Goal: Task Accomplishment & Management: Complete application form

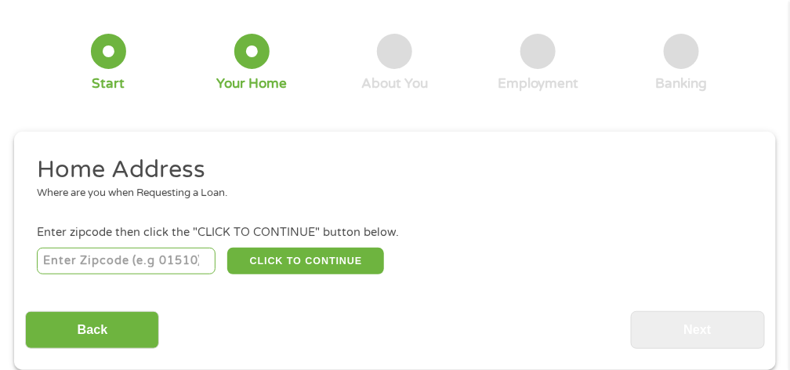
scroll to position [111, 0]
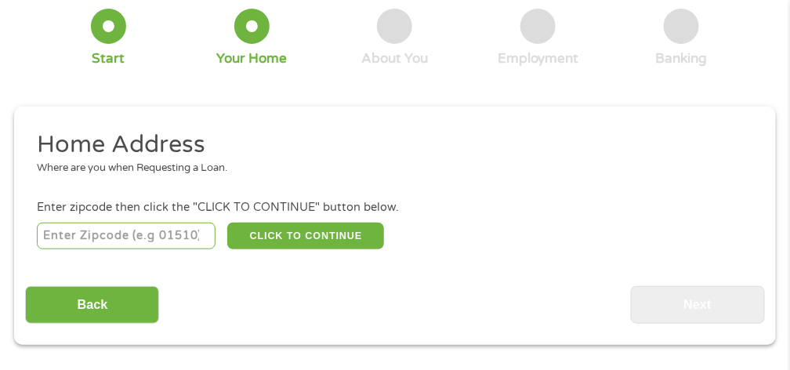
click at [194, 228] on input "number" at bounding box center [126, 236] width 179 height 27
type input "52655"
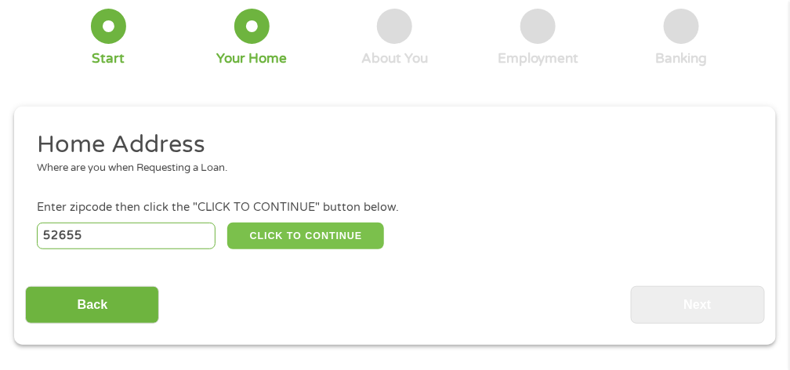
click at [312, 241] on button "CLICK TO CONTINUE" at bounding box center [305, 236] width 157 height 27
type input "52655"
type input "[GEOGRAPHIC_DATA]"
select select "[US_STATE]"
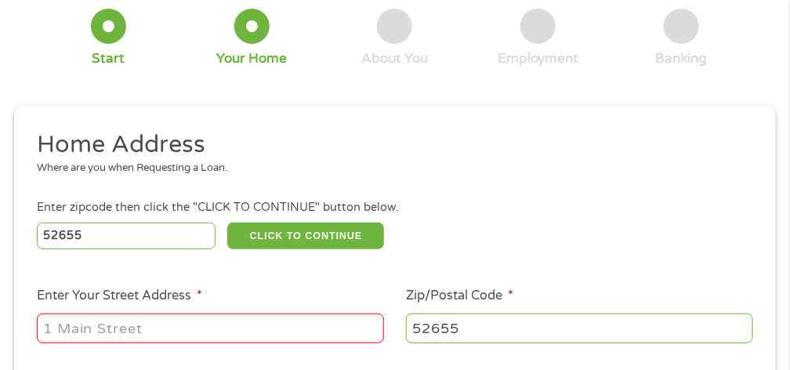
click at [242, 328] on input "Enter Your Street Address *" at bounding box center [210, 329] width 347 height 30
type input "611 W [PERSON_NAME] #15"
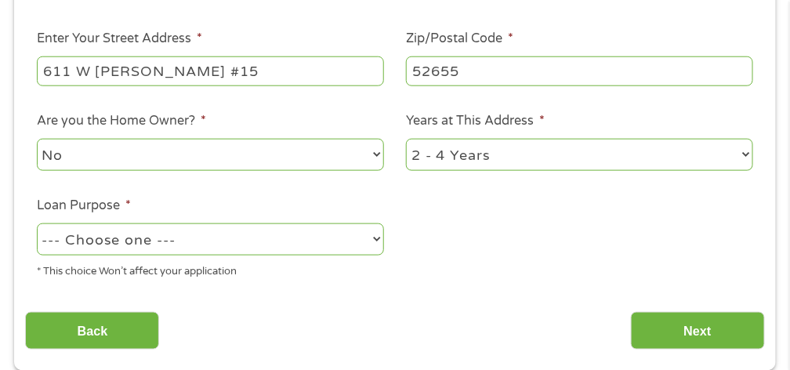
scroll to position [373, 0]
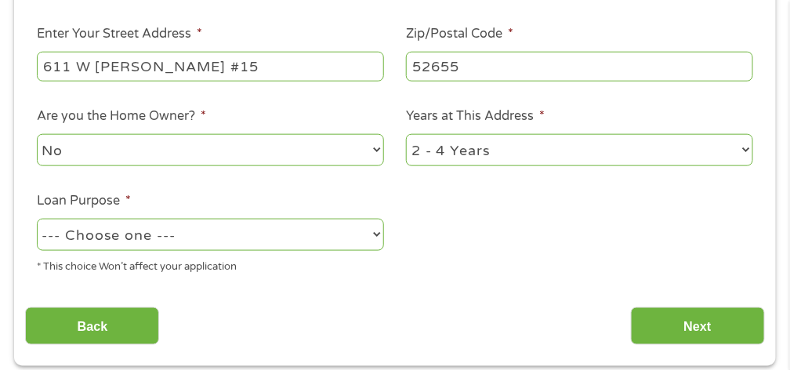
click at [192, 156] on select "No Yes" at bounding box center [210, 150] width 347 height 32
select select "yes"
click at [37, 136] on select "No Yes" at bounding box center [210, 150] width 347 height 32
click at [493, 150] on select "1 Year or less 1 - 2 Years 2 - 4 Years Over 4 Years" at bounding box center [579, 150] width 347 height 32
select select "60months"
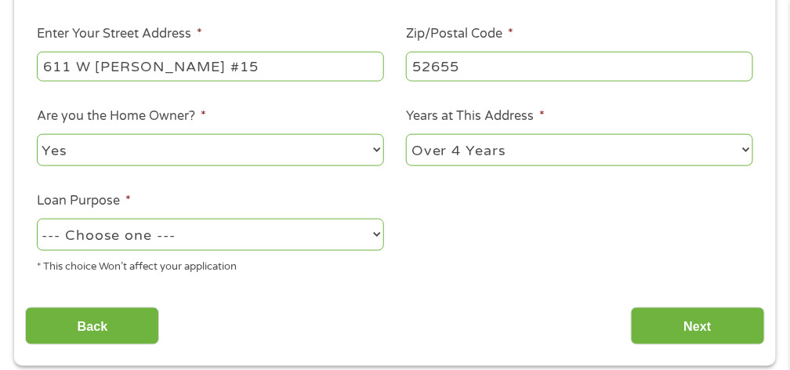
click at [406, 136] on select "1 Year or less 1 - 2 Years 2 - 4 Years Over 4 Years" at bounding box center [579, 150] width 347 height 32
click at [223, 235] on select "--- Choose one --- Pay Bills Debt Consolidation Home Improvement Major Purchase…" at bounding box center [210, 235] width 347 height 32
click at [37, 220] on select "--- Choose one --- Pay Bills Debt Consolidation Home Improvement Major Purchase…" at bounding box center [210, 235] width 347 height 32
click at [201, 237] on select "--- Choose one --- Pay Bills Debt Consolidation Home Improvement Major Purchase…" at bounding box center [210, 235] width 347 height 32
select select "medicalexpenses"
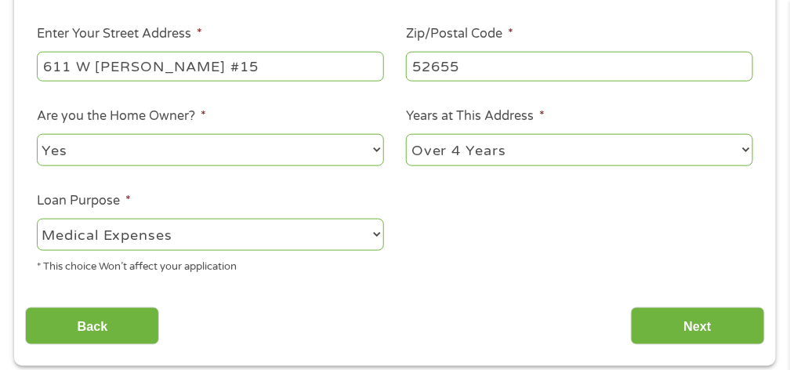
click at [37, 220] on select "--- Choose one --- Pay Bills Debt Consolidation Home Improvement Major Purchase…" at bounding box center [210, 235] width 347 height 32
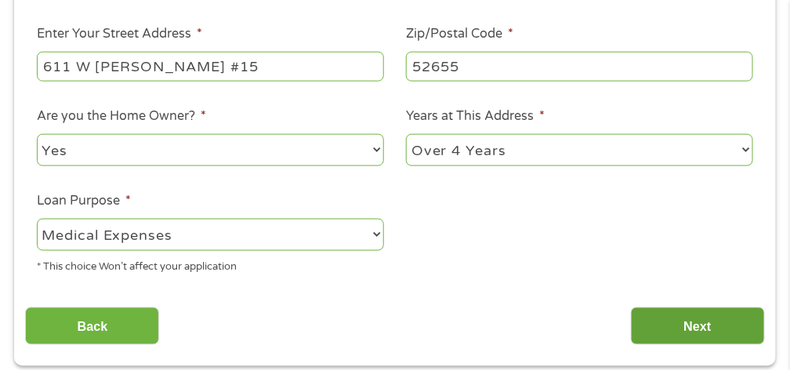
click at [667, 318] on input "Next" at bounding box center [698, 326] width 134 height 38
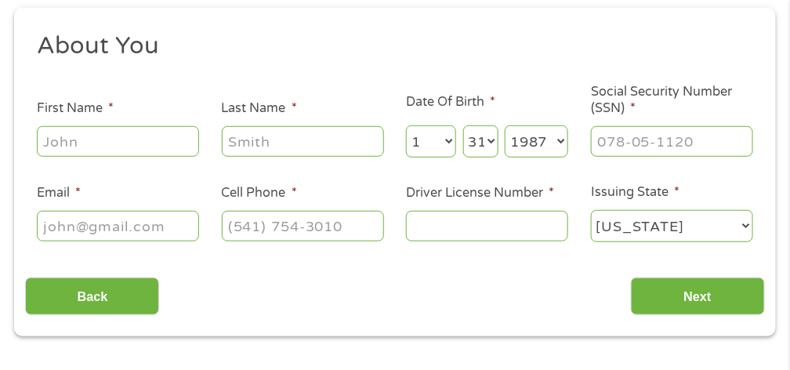
scroll to position [216, 0]
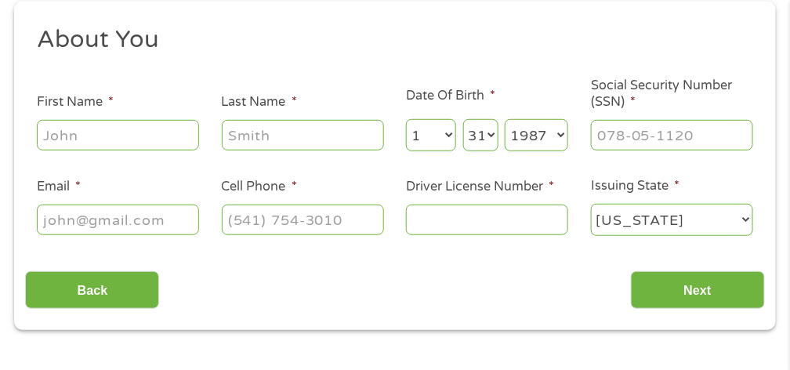
click at [164, 136] on input "First Name *" at bounding box center [118, 135] width 162 height 30
type input "[PERSON_NAME]"
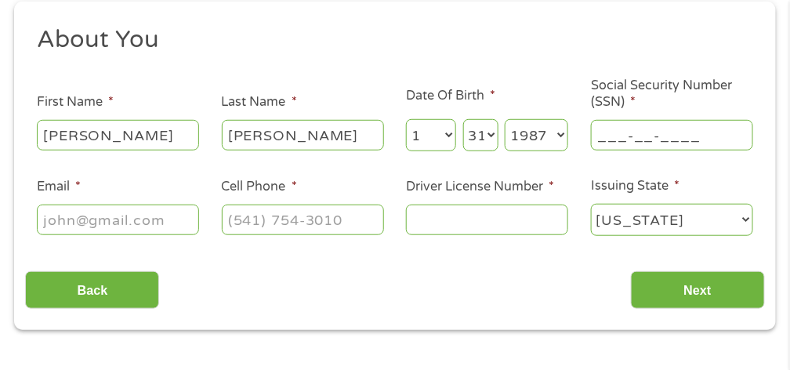
click at [716, 132] on input "___-__-____" at bounding box center [672, 135] width 162 height 30
type input "483-13-1361"
click at [159, 215] on input "Email *" at bounding box center [118, 220] width 162 height 30
type input "[EMAIL_ADDRESS][DOMAIN_NAME]"
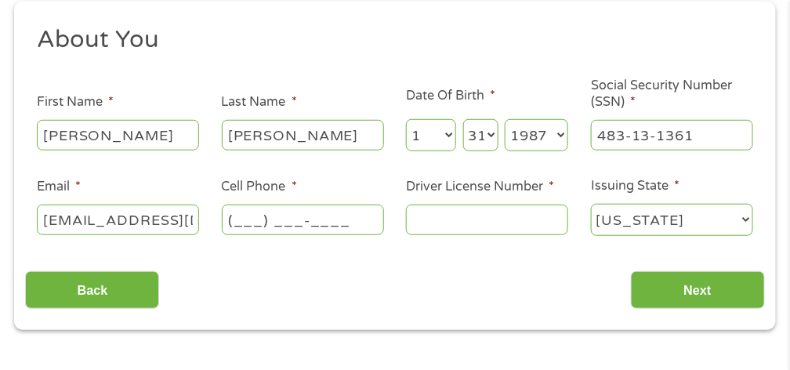
click at [313, 225] on input "(___) ___-____" at bounding box center [303, 220] width 162 height 30
type input "[PHONE_NUMBER]"
click at [456, 222] on input "Driver License Number *" at bounding box center [487, 220] width 162 height 30
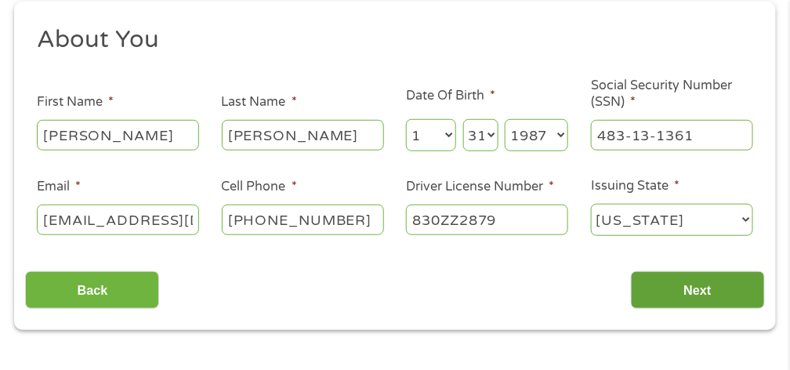
type input "830ZZ2879"
click at [710, 283] on input "Next" at bounding box center [698, 290] width 134 height 38
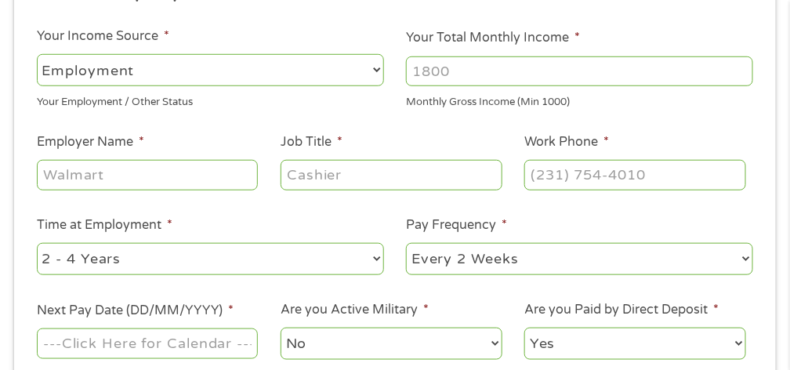
scroll to position [268, 0]
click at [477, 69] on input "Your Total Monthly Income *" at bounding box center [579, 71] width 347 height 30
type input "2400"
click at [170, 183] on input "Employer Name *" at bounding box center [147, 174] width 221 height 30
type input "Oakview"
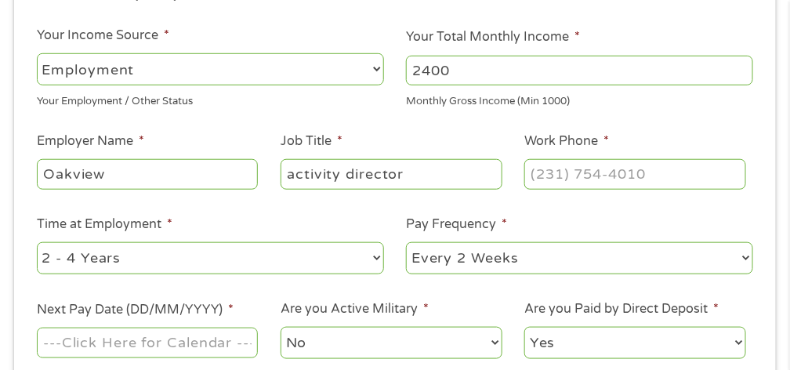
type input "activity director"
type input "[PHONE_NUMBER]"
click at [129, 265] on select "--- Choose one --- 1 Year or less 1 - 2 Years 2 - 4 Years Over 4 Years" at bounding box center [210, 258] width 347 height 32
select select "60months"
click at [37, 242] on select "--- Choose one --- 1 Year or less 1 - 2 Years 2 - 4 Years Over 4 Years" at bounding box center [210, 258] width 347 height 32
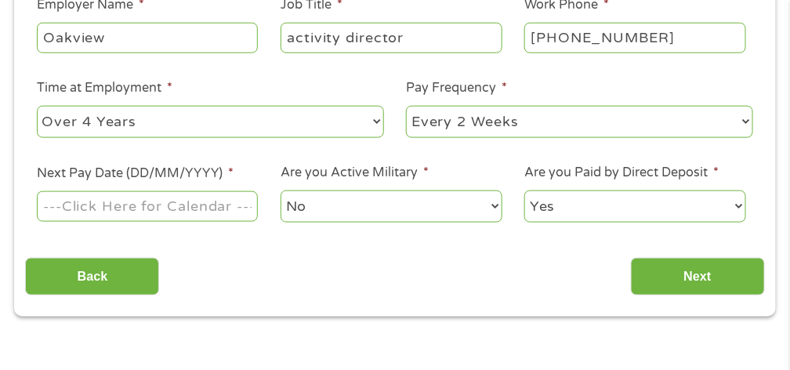
scroll to position [477, 0]
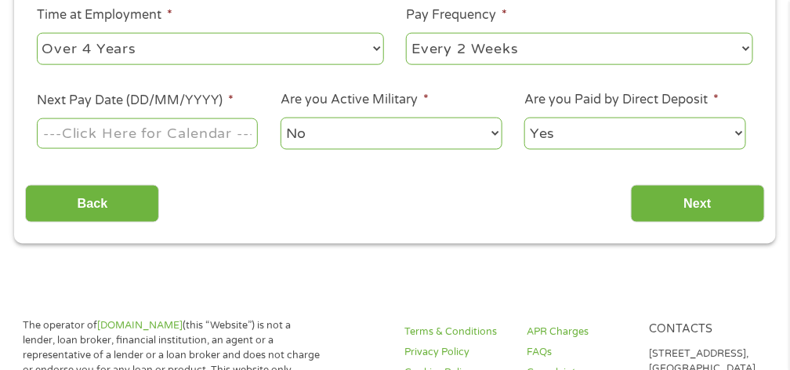
click at [223, 143] on input "Next Pay Date (DD/MM/YYYY) *" at bounding box center [147, 133] width 221 height 30
click at [136, 132] on input "Next Pay Date (DD/MM/YYYY) *" at bounding box center [147, 133] width 221 height 30
click at [243, 136] on input "Next Pay Date (DD/MM/YYYY) *" at bounding box center [147, 133] width 221 height 30
click at [50, 136] on input "Next Pay Date (DD/MM/YYYY) *" at bounding box center [147, 133] width 221 height 30
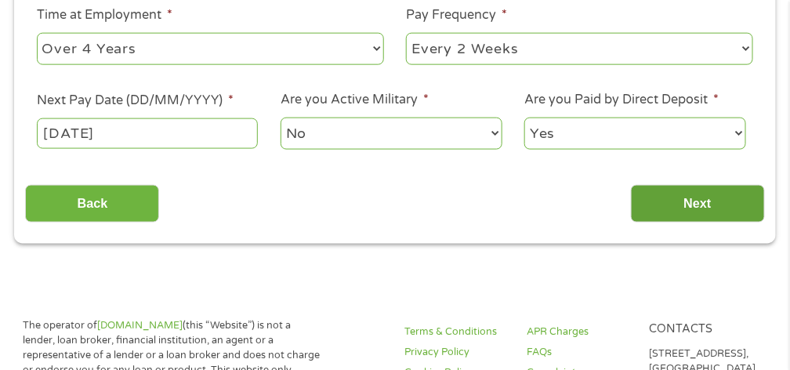
type input "[DATE]"
click at [652, 199] on input "Next" at bounding box center [698, 204] width 134 height 38
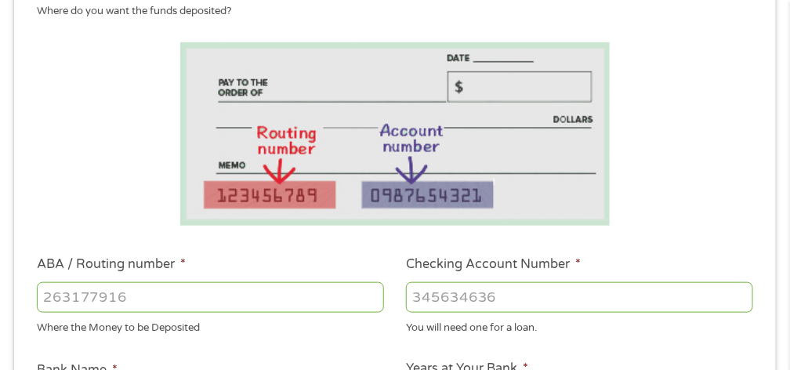
scroll to position [425, 0]
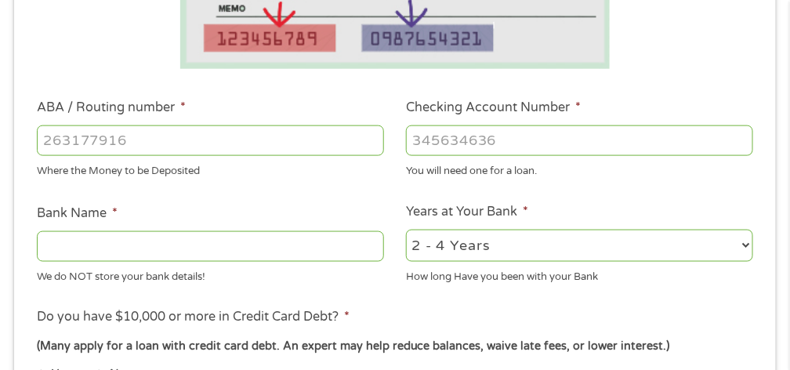
click at [169, 138] on input "ABA / Routing number *" at bounding box center [210, 140] width 347 height 30
type input "273972761"
type input "CASEBINE COMMUNITY CU"
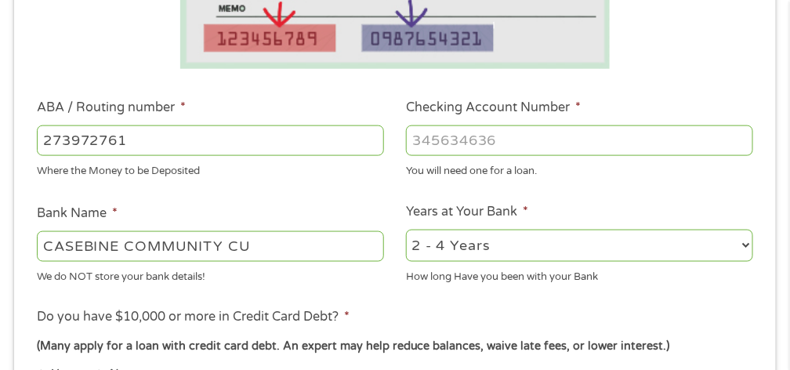
type input "273972761"
click at [477, 148] on input "Checking Account Number *" at bounding box center [579, 140] width 347 height 30
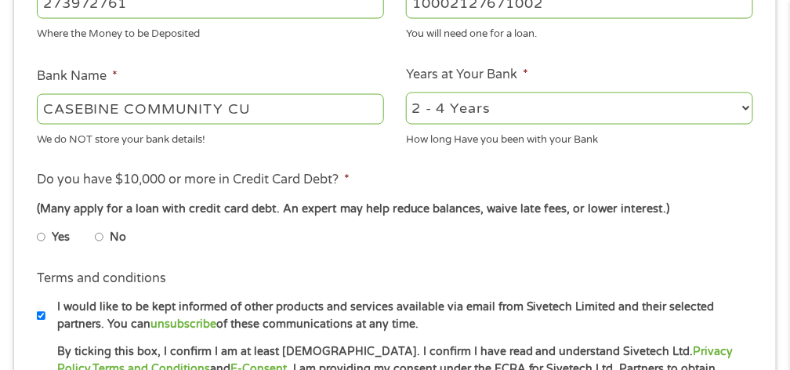
scroll to position [582, 0]
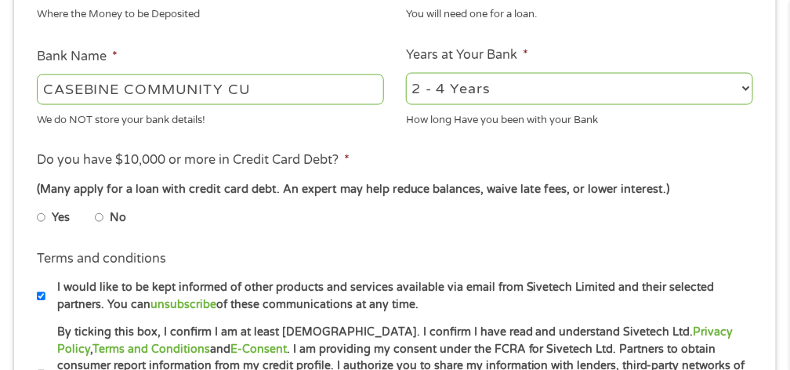
type input "10002127671002"
click at [504, 94] on select "2 - 4 Years 6 - 12 Months 1 - 2 Years Over 4 Years" at bounding box center [579, 89] width 347 height 32
select select "24months"
click at [406, 73] on select "2 - 4 Years 6 - 12 Months 1 - 2 Years Over 4 Years" at bounding box center [579, 89] width 347 height 32
click at [96, 214] on input "No" at bounding box center [99, 217] width 9 height 25
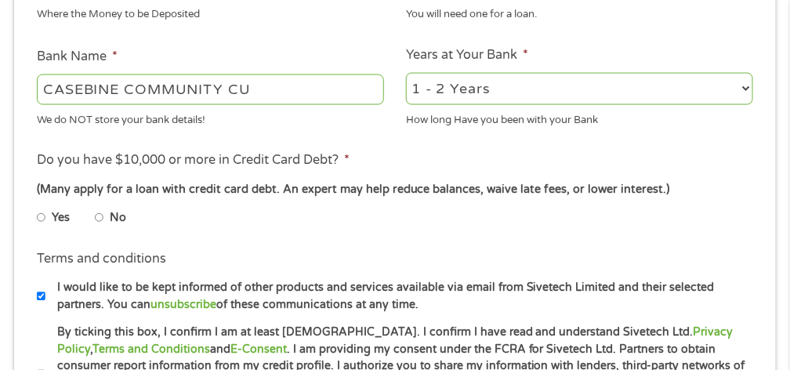
radio input "true"
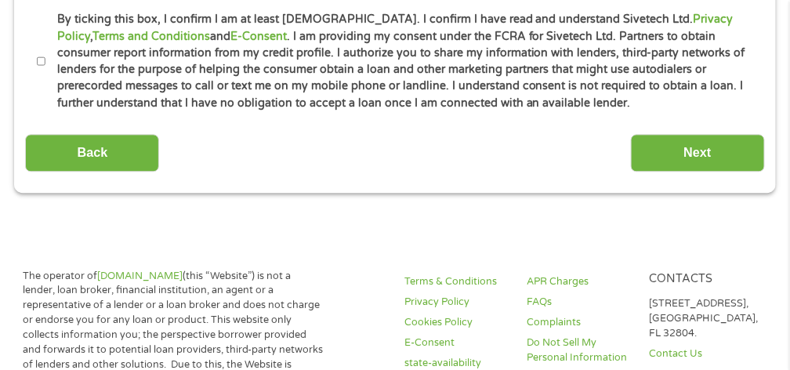
click at [42, 66] on input "By ticking this box, I confirm I am at least [DEMOGRAPHIC_DATA]. I confirm I ha…" at bounding box center [41, 61] width 9 height 25
checkbox input "true"
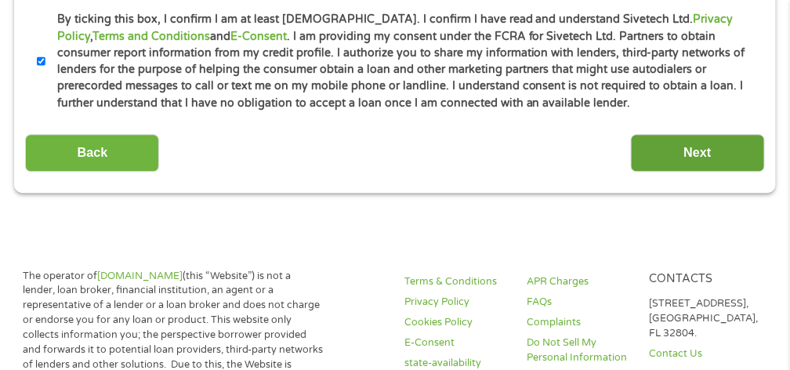
click at [677, 142] on input "Next" at bounding box center [698, 153] width 134 height 38
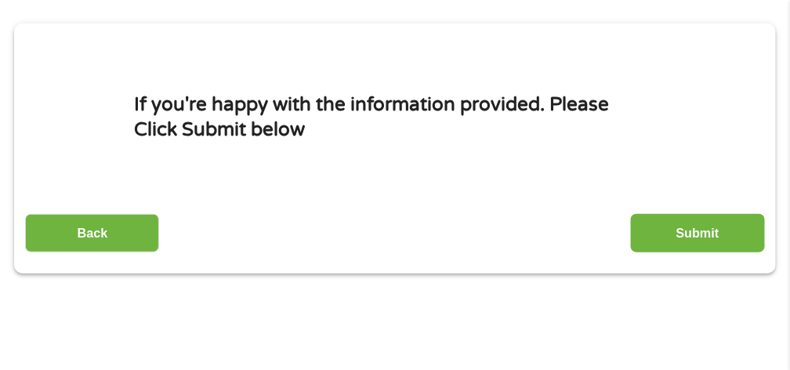
scroll to position [216, 0]
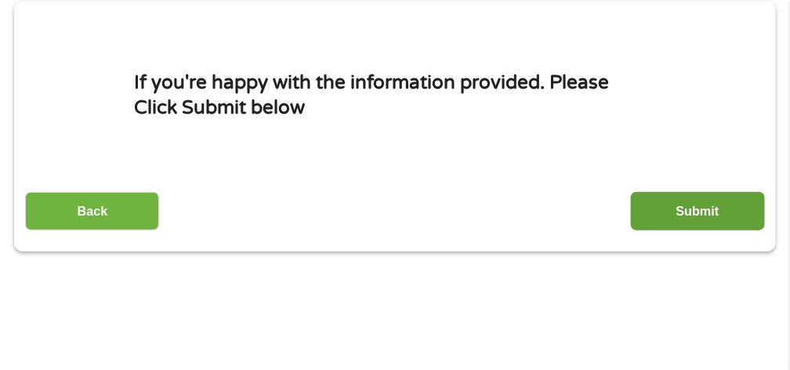
click at [716, 219] on input "Submit" at bounding box center [698, 211] width 134 height 38
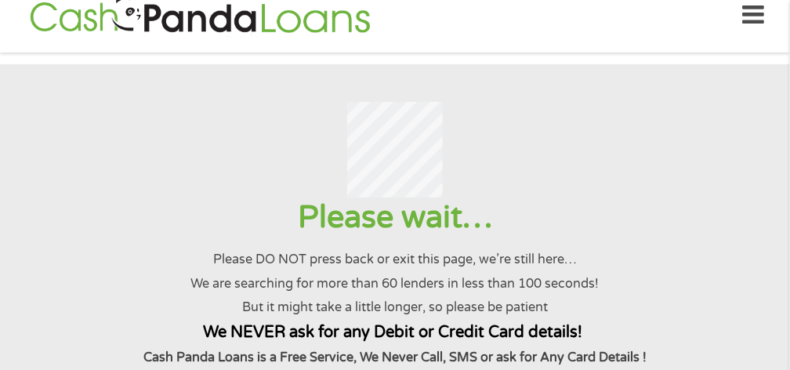
scroll to position [0, 0]
